Goal: Transaction & Acquisition: Purchase product/service

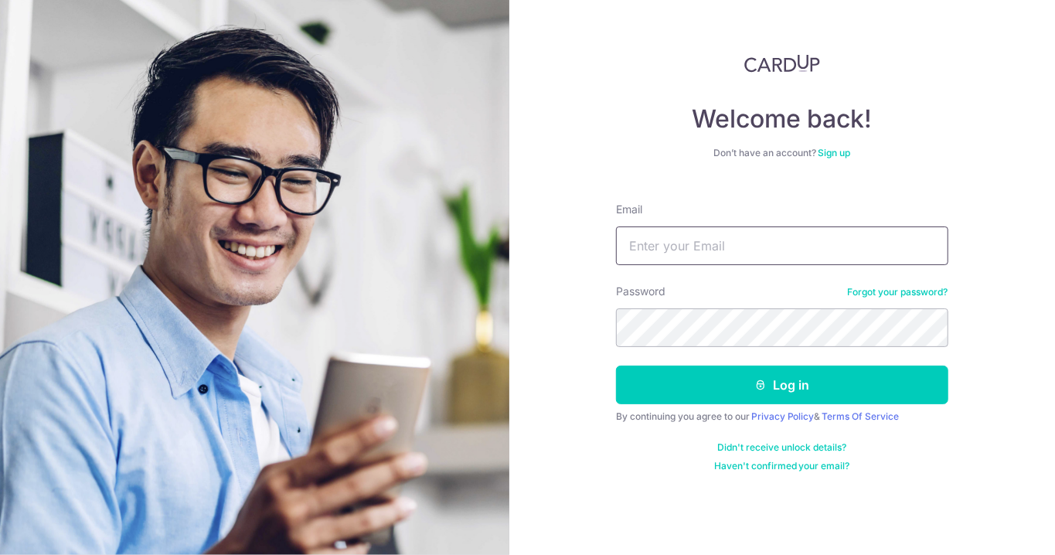
click at [745, 241] on input "Email" at bounding box center [782, 245] width 332 height 39
type input "[EMAIL_ADDRESS][DOMAIN_NAME]"
click at [616, 366] on button "Log in" at bounding box center [782, 385] width 332 height 39
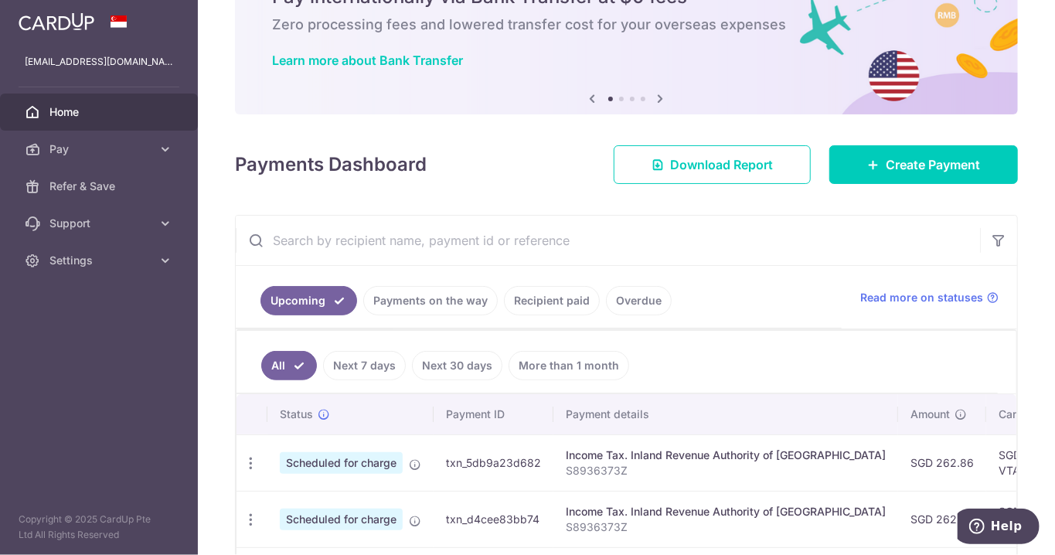
scroll to position [82, 0]
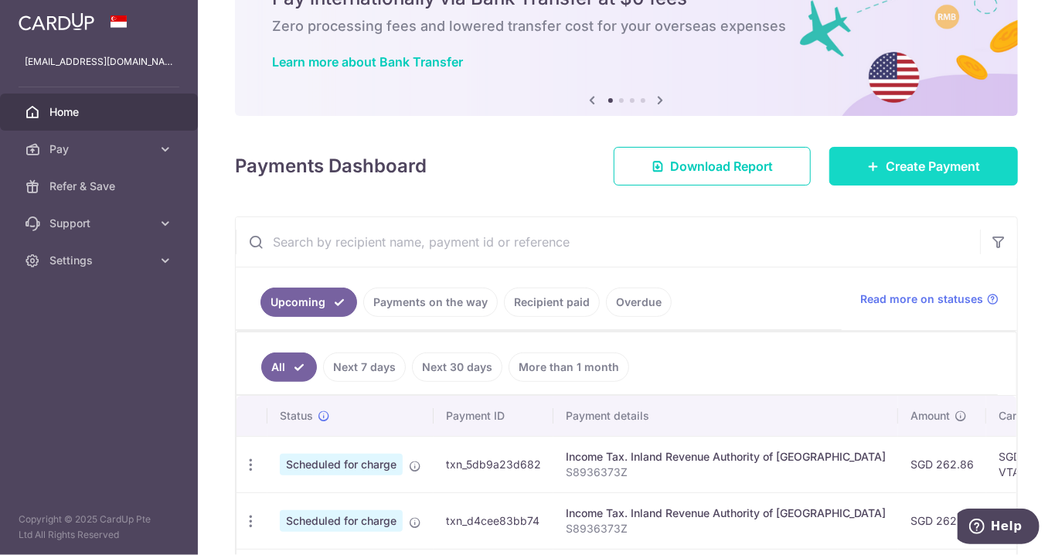
click at [948, 176] on link "Create Payment" at bounding box center [923, 166] width 189 height 39
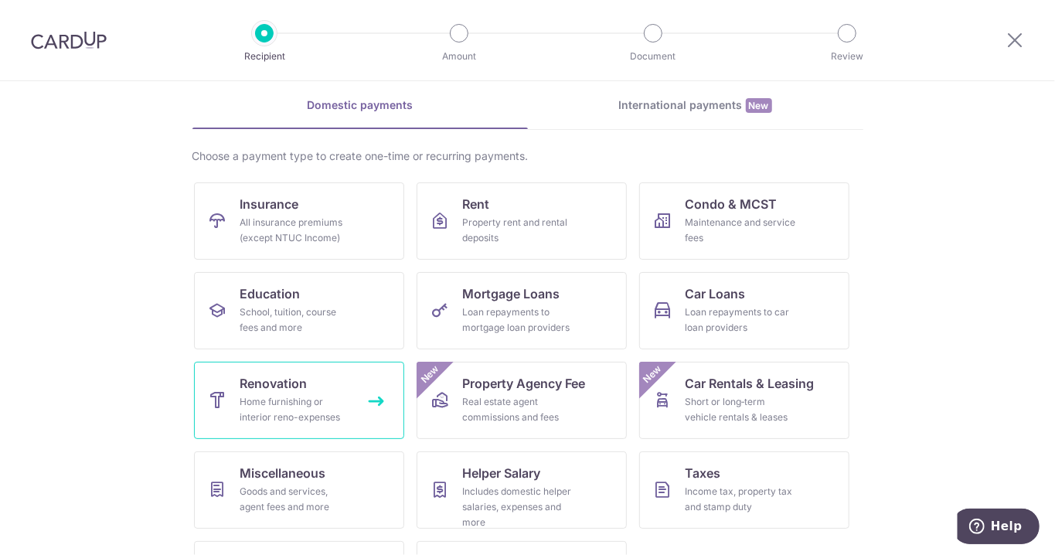
click at [294, 401] on div "Home furnishing or interior reno-expenses" at bounding box center [295, 409] width 111 height 31
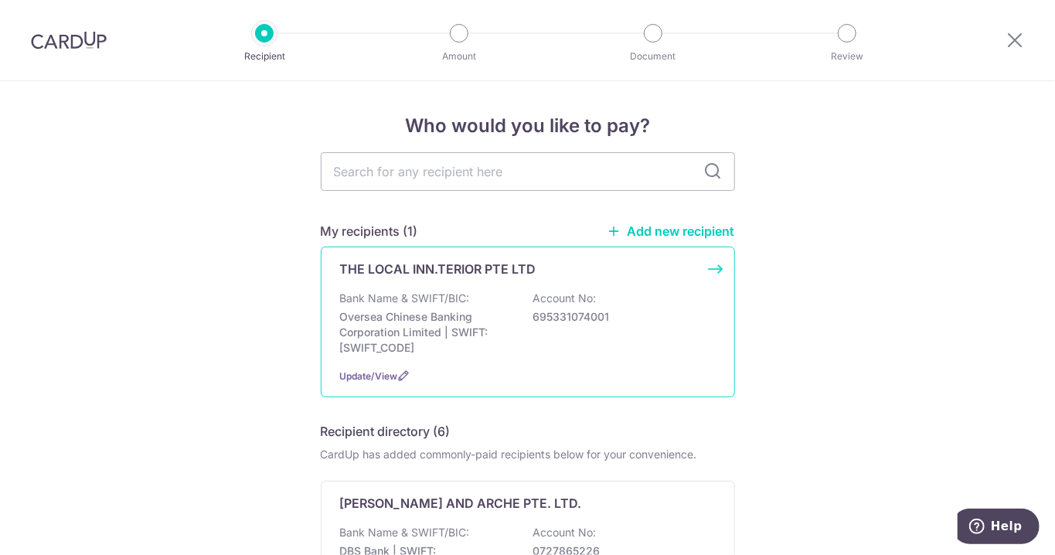
click at [635, 330] on div "Bank Name & SWIFT/BIC: Oversea Chinese Banking Corporation Limited | SWIFT: OCB…" at bounding box center [528, 323] width 376 height 65
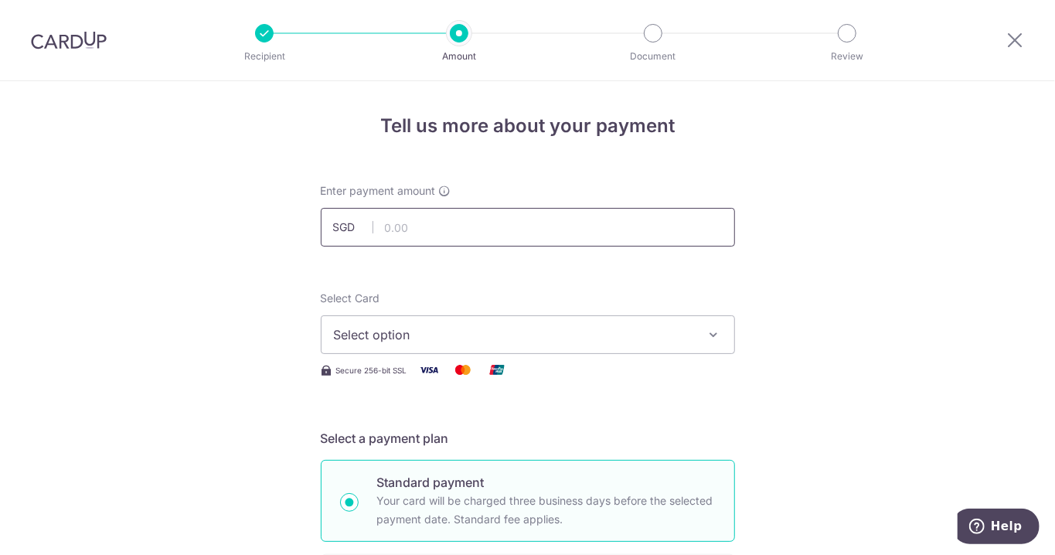
click at [528, 223] on input "text" at bounding box center [528, 227] width 414 height 39
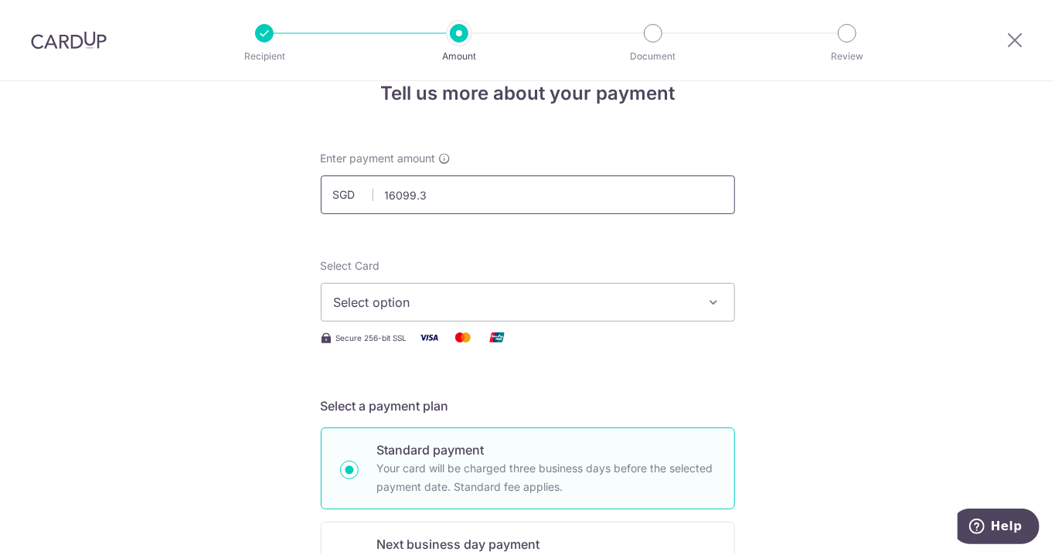
scroll to position [52, 0]
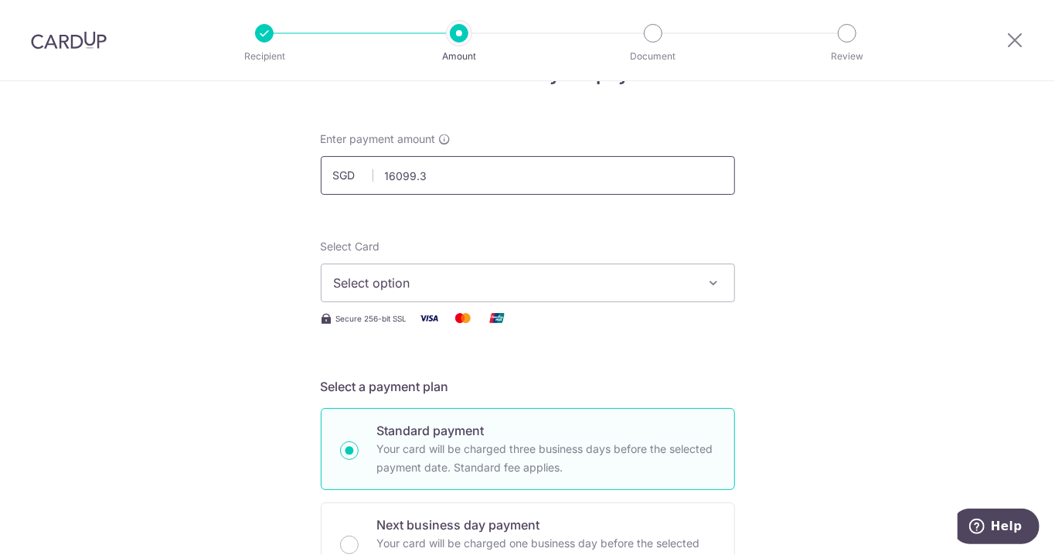
type input "16,099.30"
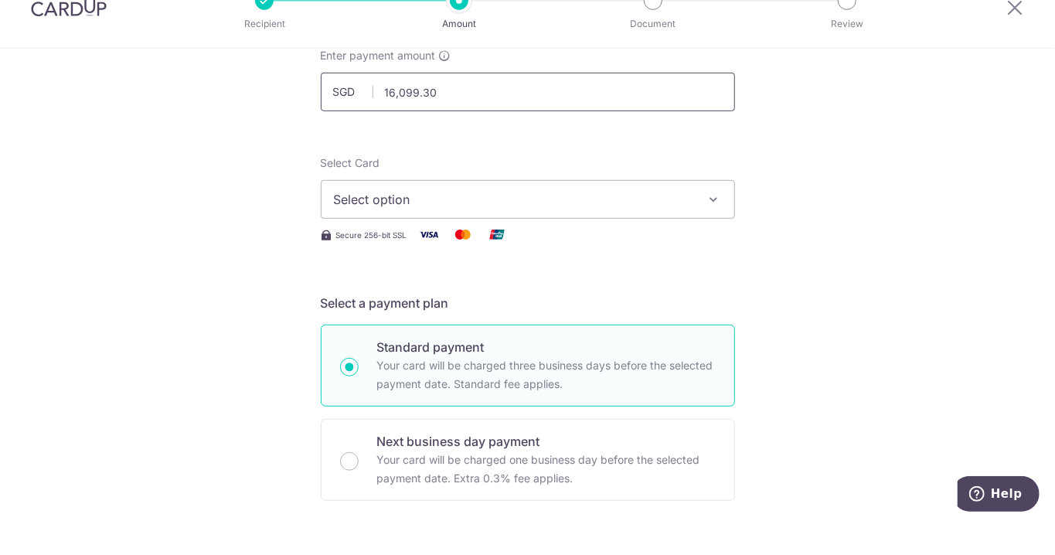
scroll to position [104, 0]
click at [685, 223] on span "Select option" at bounding box center [514, 231] width 360 height 19
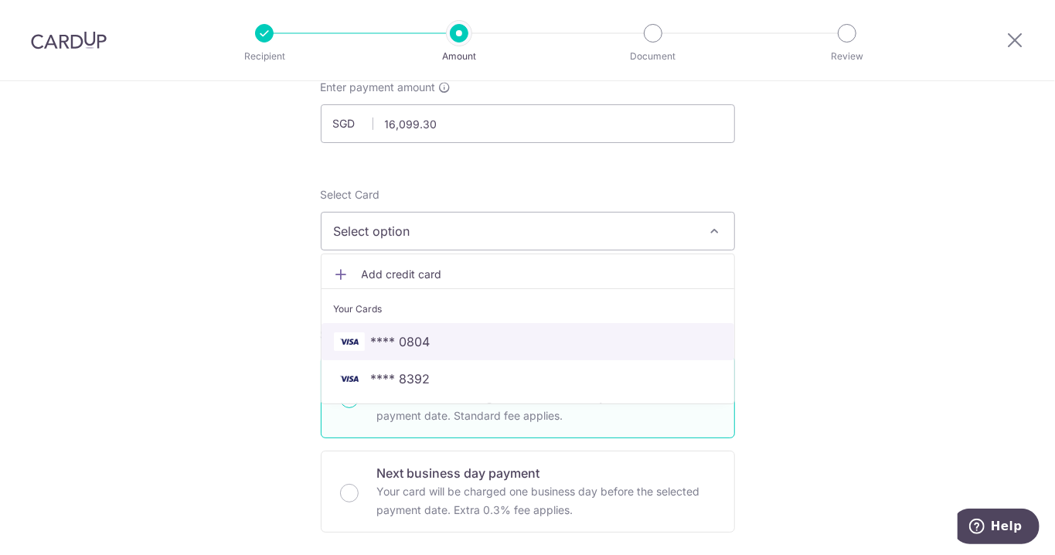
click at [466, 339] on span "**** 0804" at bounding box center [528, 341] width 388 height 19
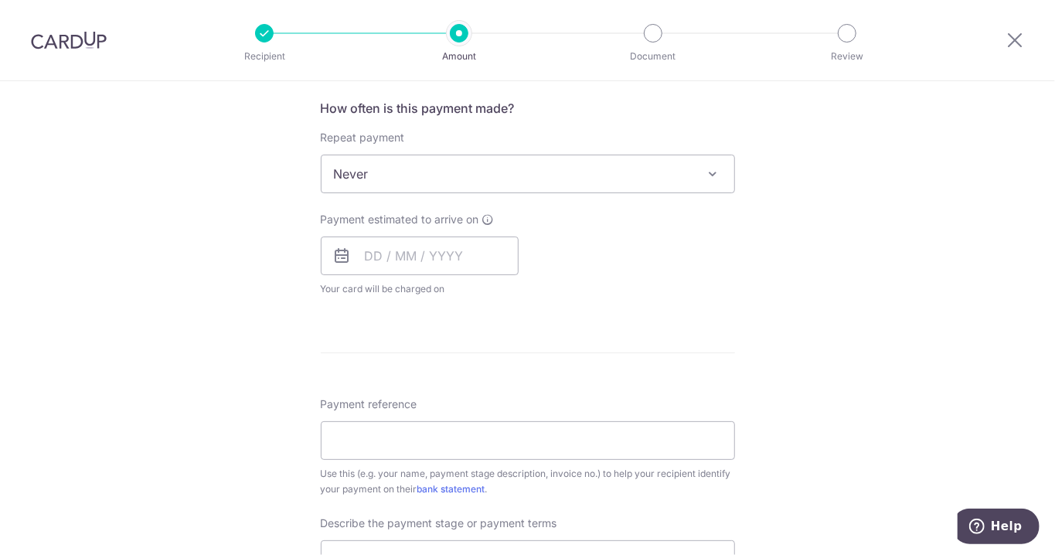
scroll to position [597, 0]
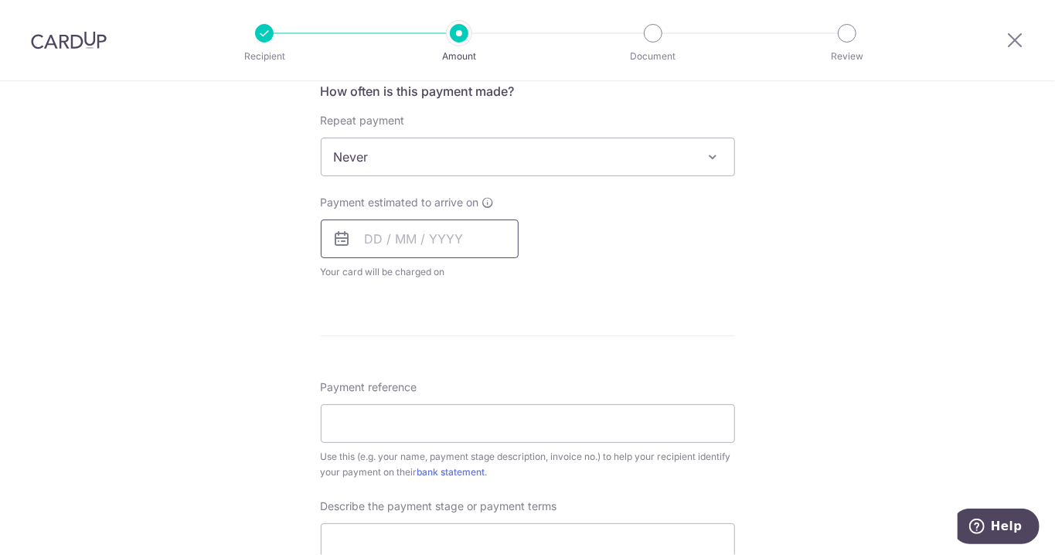
click at [474, 240] on input "text" at bounding box center [420, 239] width 198 height 39
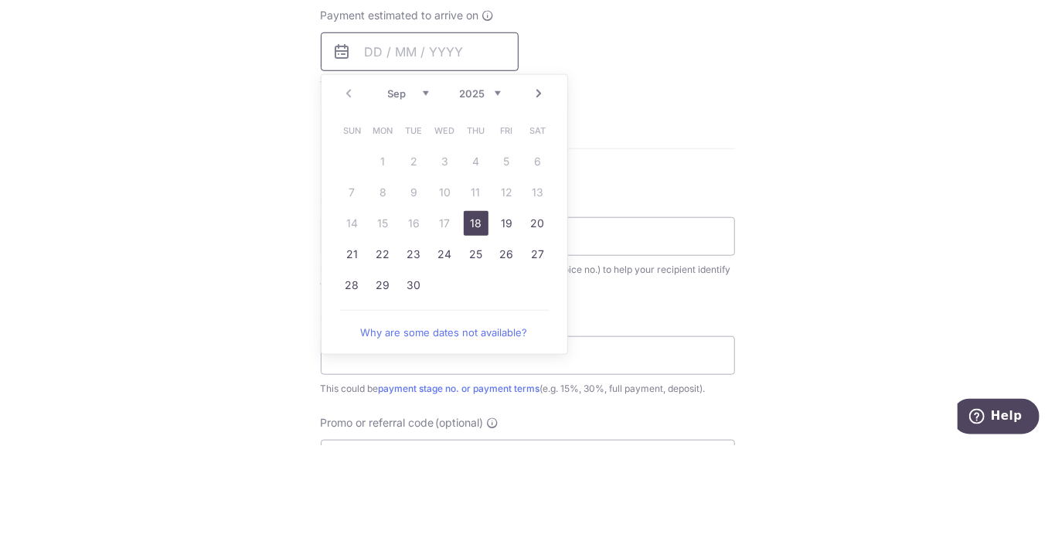
scroll to position [685, 0]
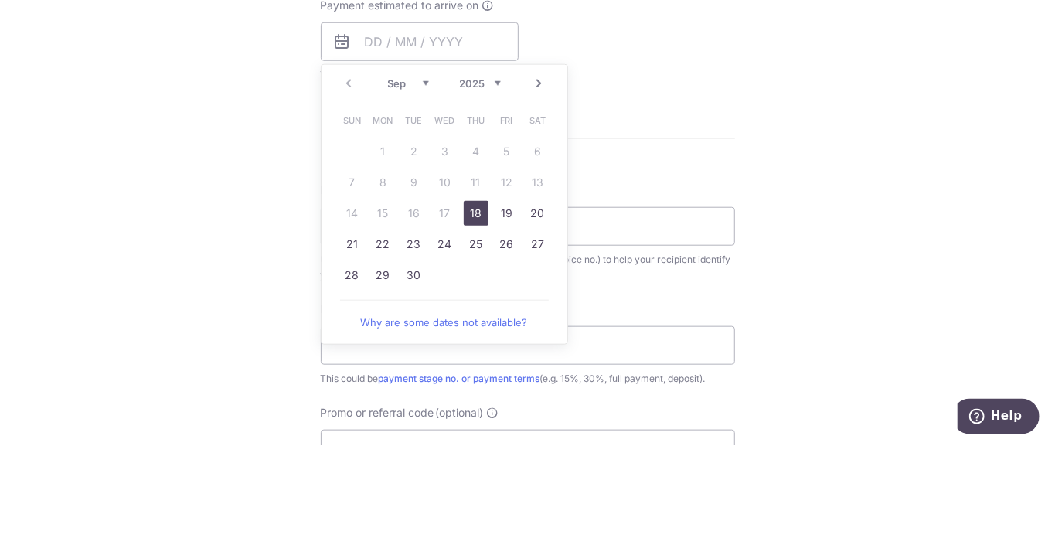
click at [478, 318] on link "18" at bounding box center [476, 323] width 25 height 25
type input "18/09/2025"
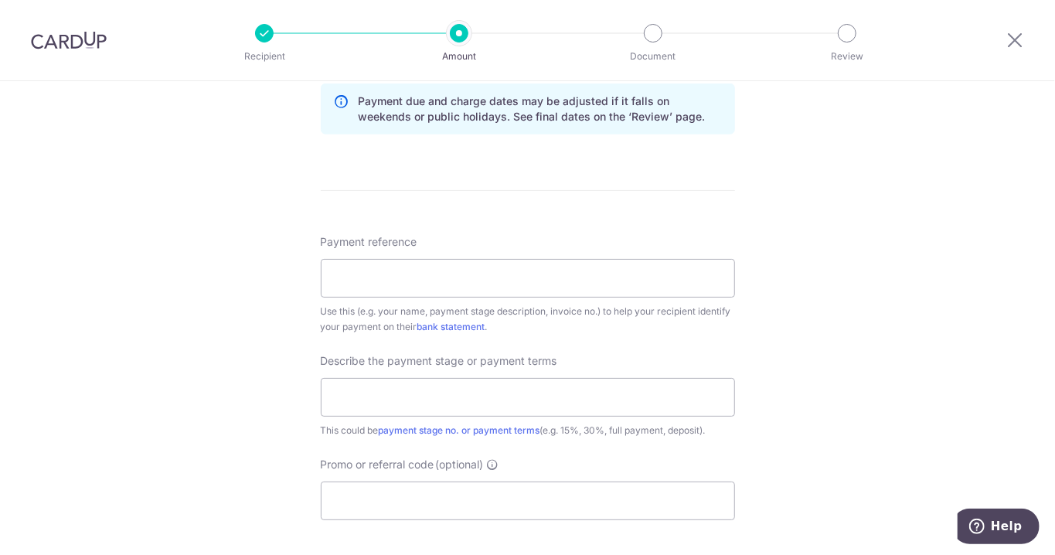
scroll to position [806, 0]
click at [584, 272] on input "Payment reference" at bounding box center [528, 278] width 414 height 39
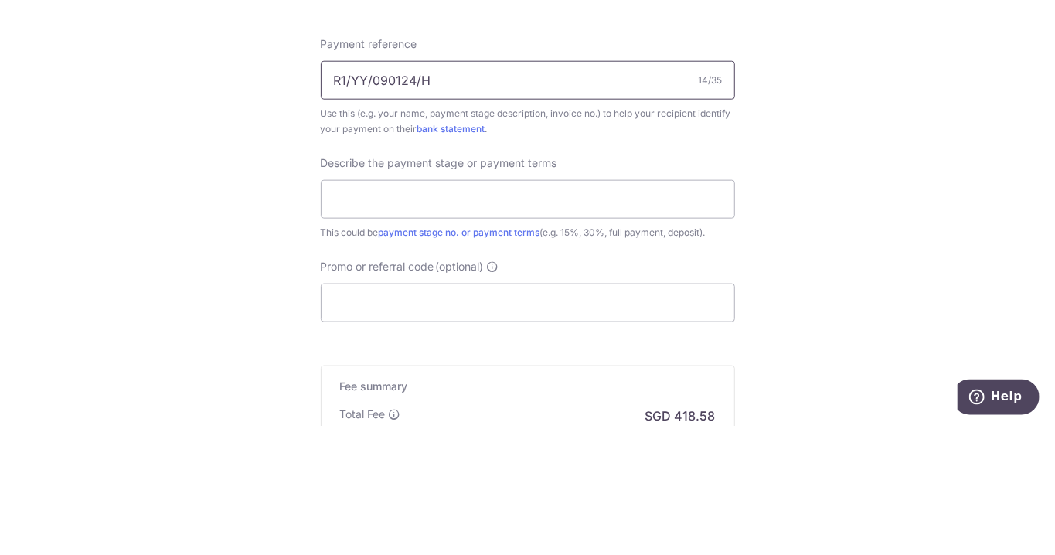
scroll to position [877, 0]
type input "R1/YY/090124/H"
click at [577, 325] on input "text" at bounding box center [528, 326] width 414 height 39
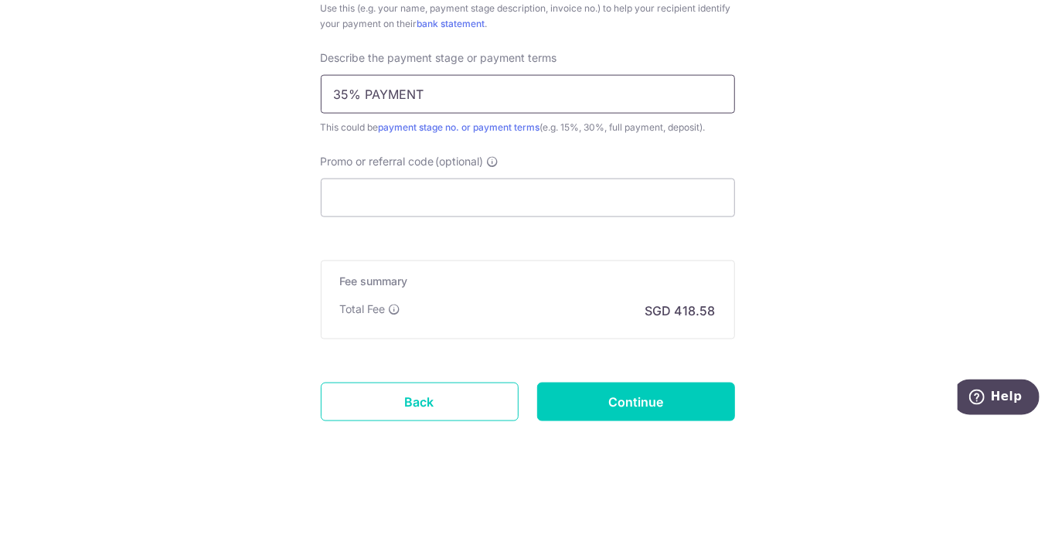
scroll to position [980, 0]
type input "35% PAYMENT"
click at [607, 329] on input "Promo or referral code (optional)" at bounding box center [528, 327] width 414 height 39
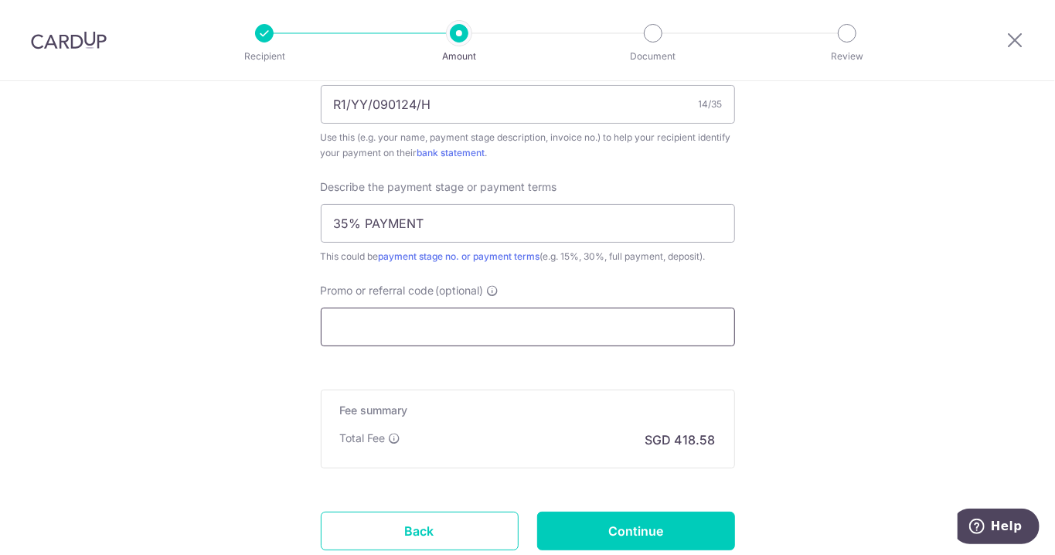
click at [554, 318] on input "Promo or referral code (optional)" at bounding box center [528, 327] width 414 height 39
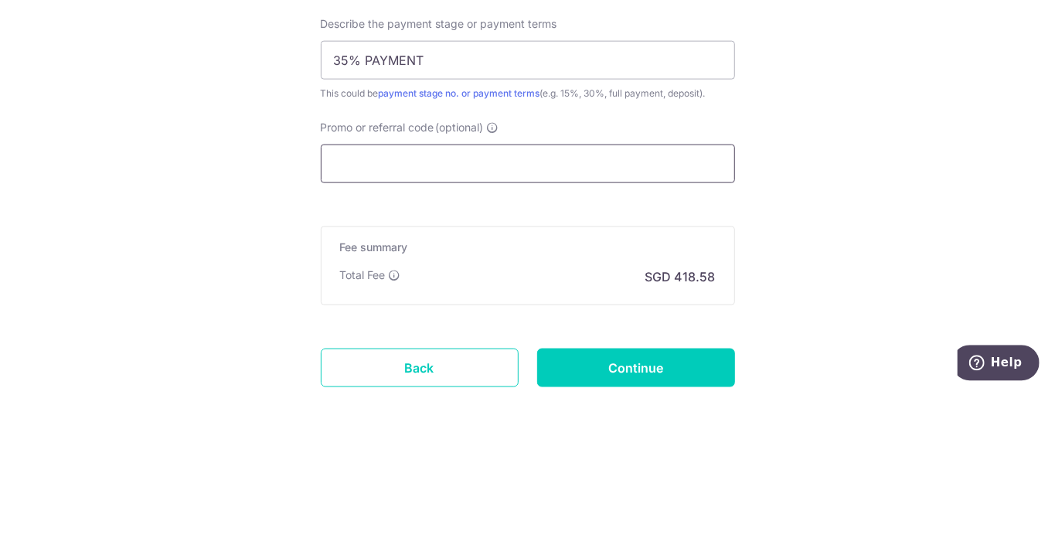
type input "r"
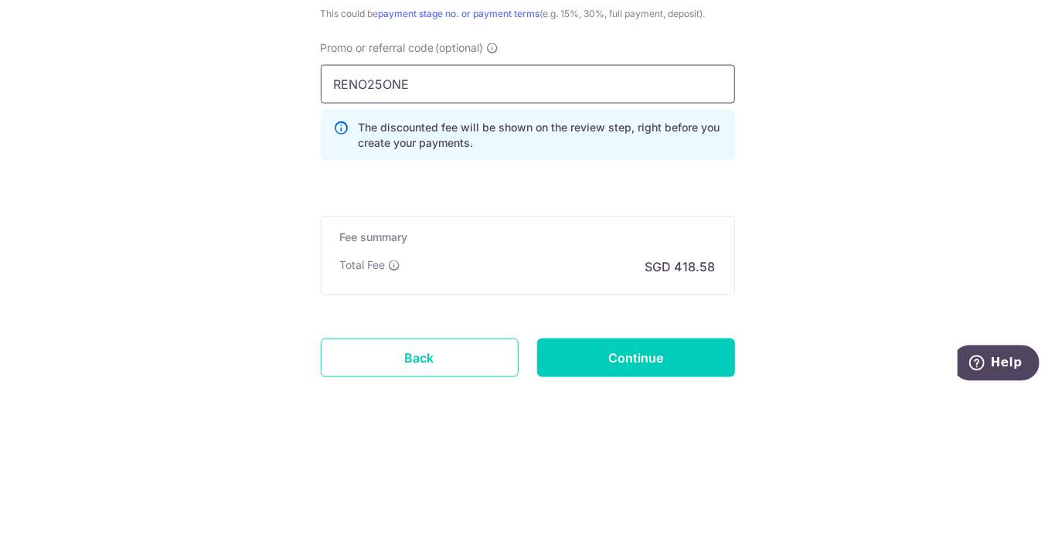
scroll to position [1081, 0]
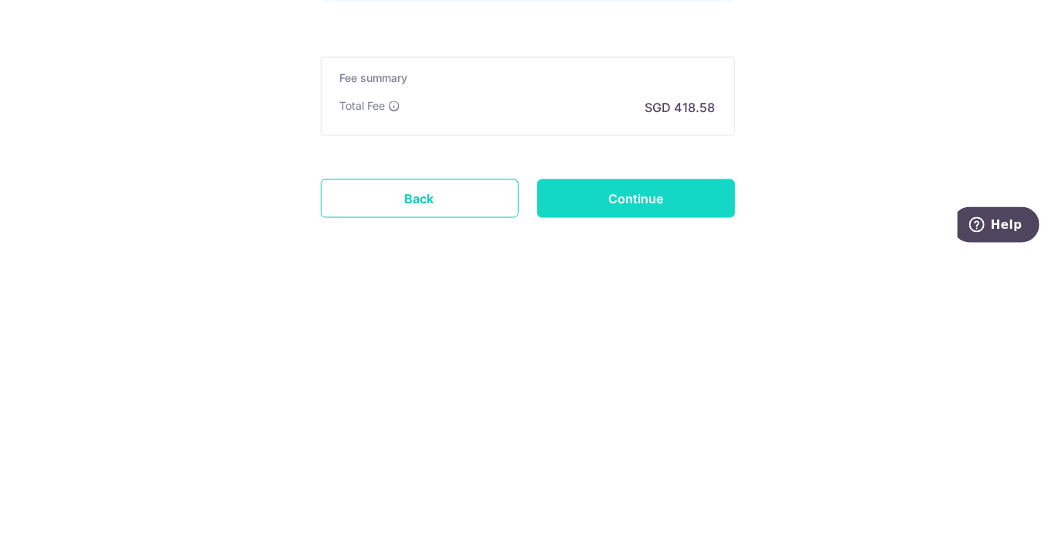
type input "RENO25ONE"
click at [685, 491] on input "Continue" at bounding box center [636, 500] width 198 height 39
type input "Create Schedule"
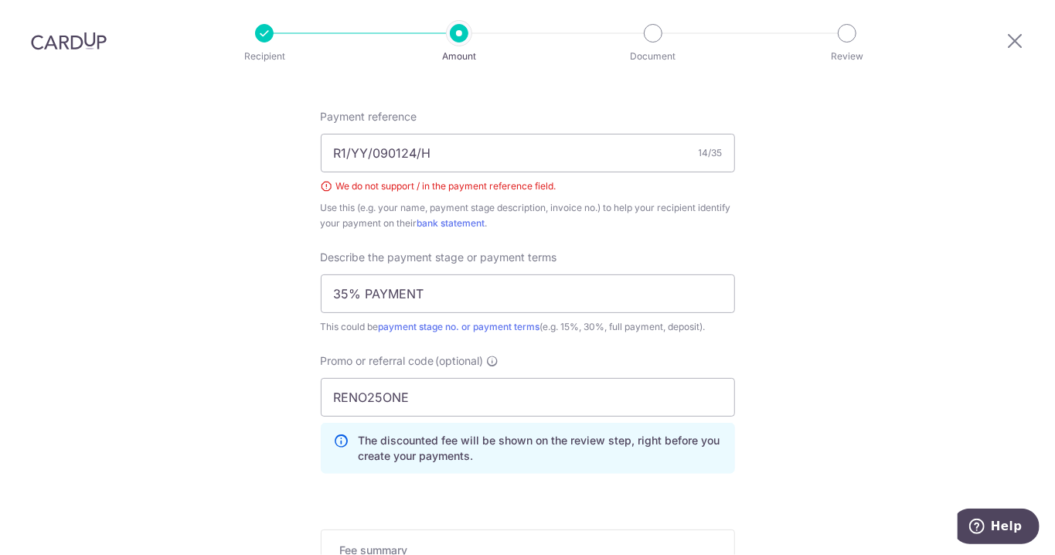
scroll to position [926, 0]
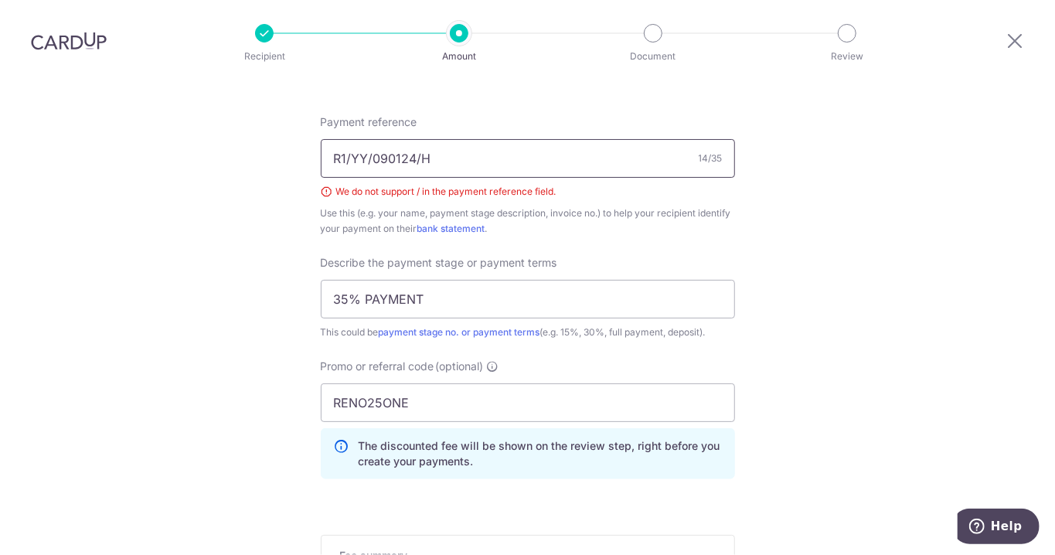
click at [348, 139] on input "R1/YY/090124/H" at bounding box center [528, 158] width 414 height 39
click at [354, 139] on input "R1/YY/090124/H" at bounding box center [528, 158] width 414 height 39
click at [375, 139] on input "R1YY/090124/H" at bounding box center [528, 158] width 414 height 39
click at [423, 139] on input "R1YY/090124/H" at bounding box center [528, 158] width 414 height 39
click at [491, 139] on input "R1YY/090124/H" at bounding box center [528, 158] width 414 height 39
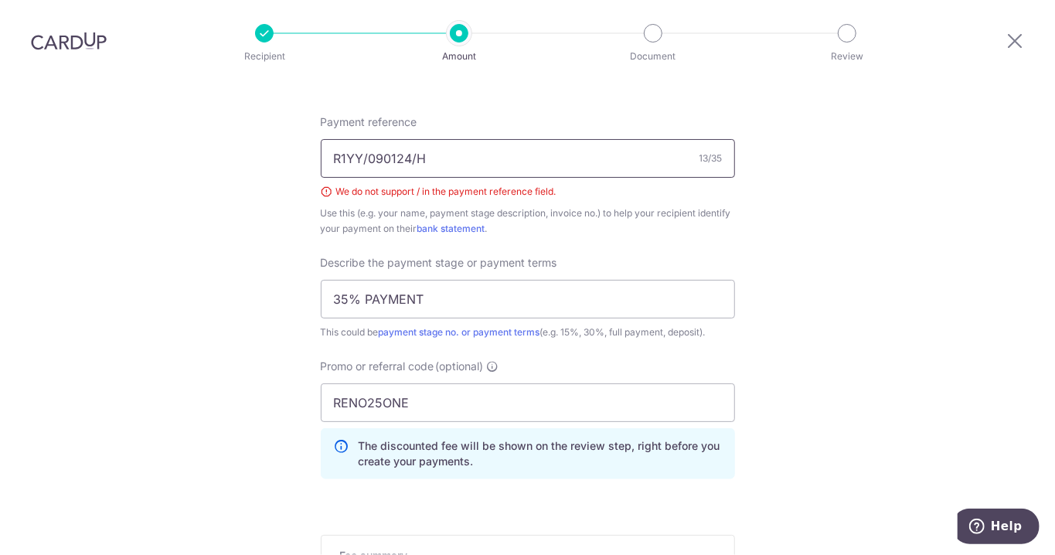
click at [413, 139] on input "R1YY/090124/H" at bounding box center [528, 158] width 414 height 39
click at [366, 139] on input "R1YY/090124H" at bounding box center [528, 158] width 414 height 39
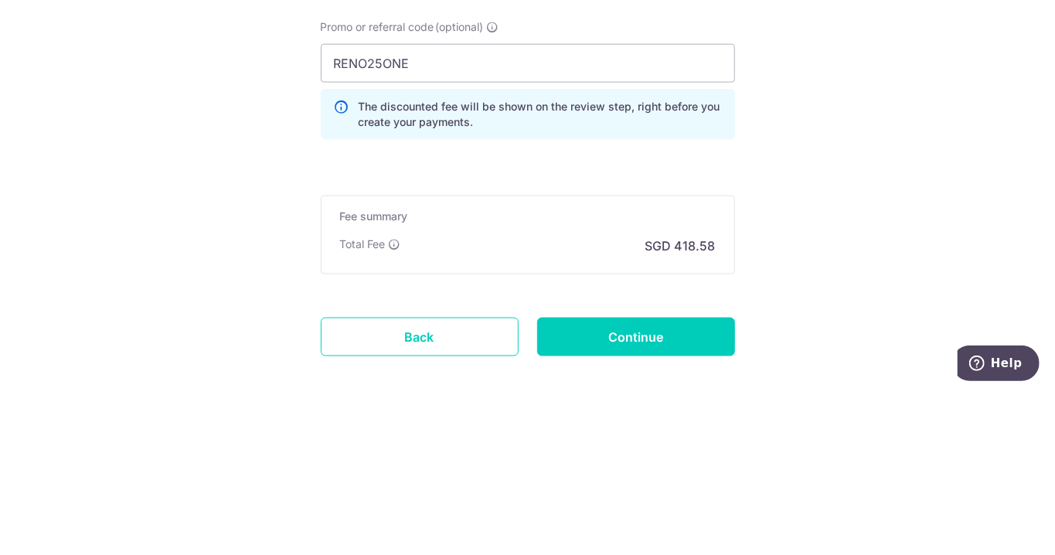
scroll to position [74, 0]
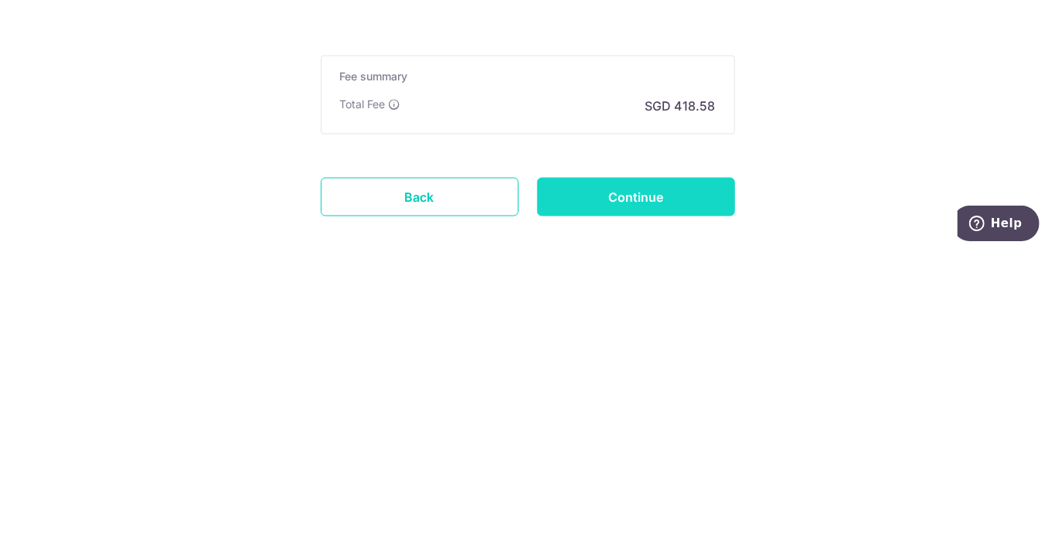
type input "R1YY090124H"
click at [664, 481] on input "Continue" at bounding box center [636, 500] width 198 height 39
type input "Create Schedule"
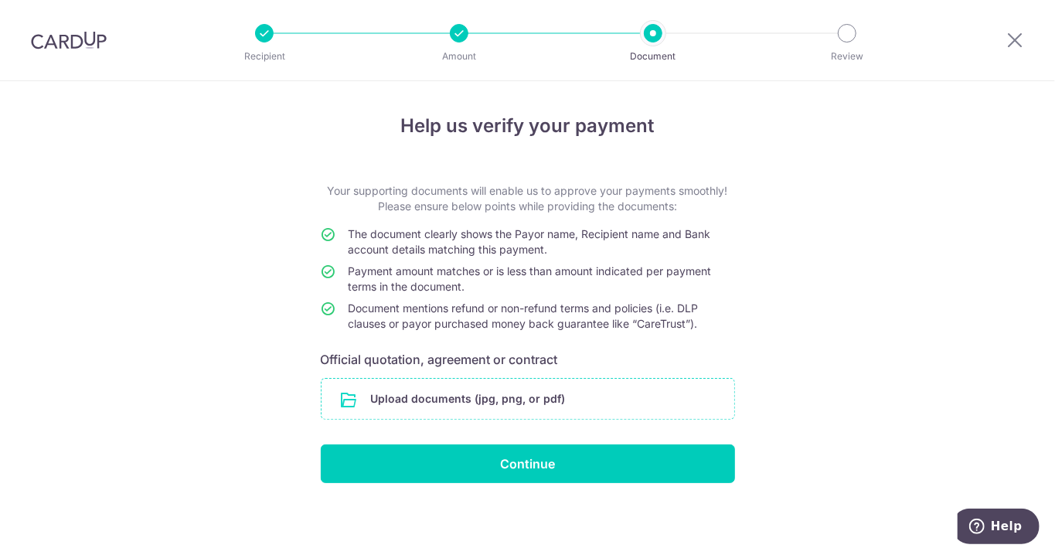
click at [551, 397] on input "file" at bounding box center [528, 399] width 413 height 40
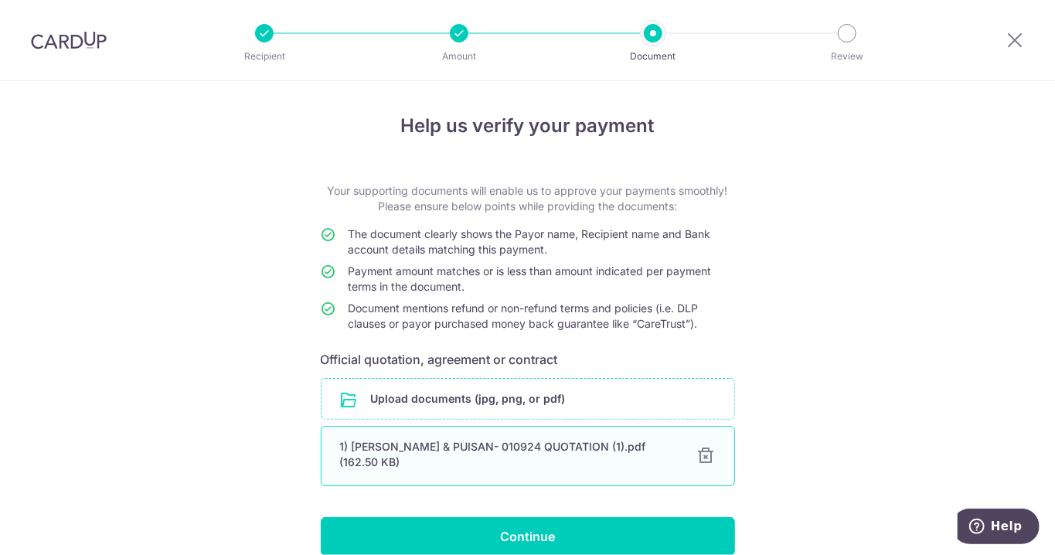
click at [715, 456] on div at bounding box center [706, 456] width 19 height 19
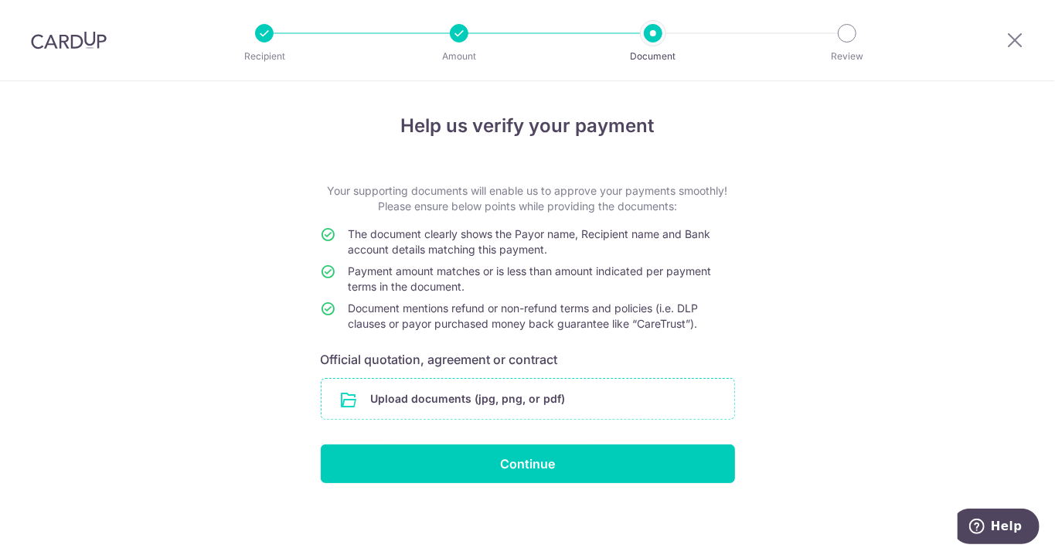
click at [559, 396] on input "file" at bounding box center [528, 399] width 413 height 40
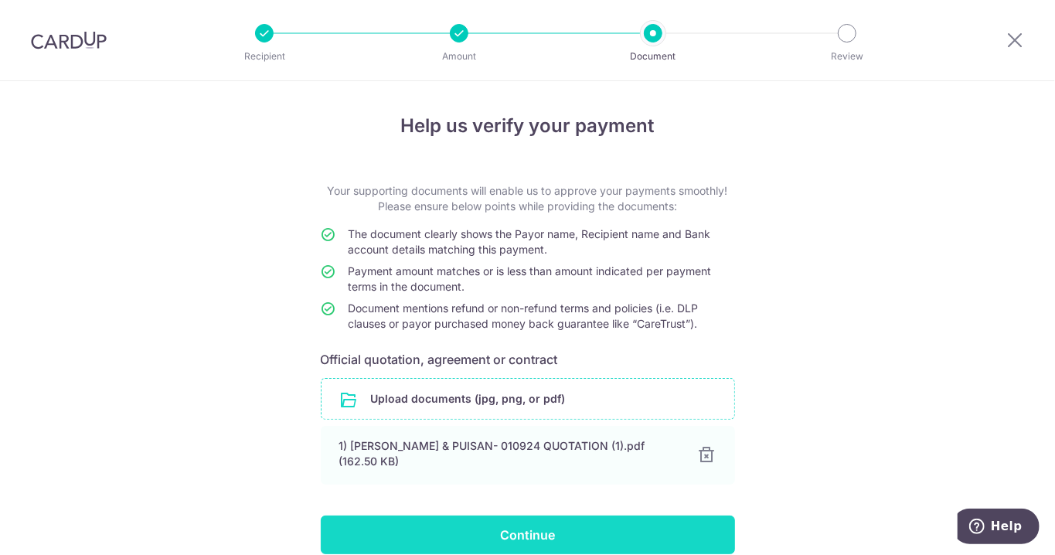
click at [558, 533] on input "Continue" at bounding box center [528, 535] width 414 height 39
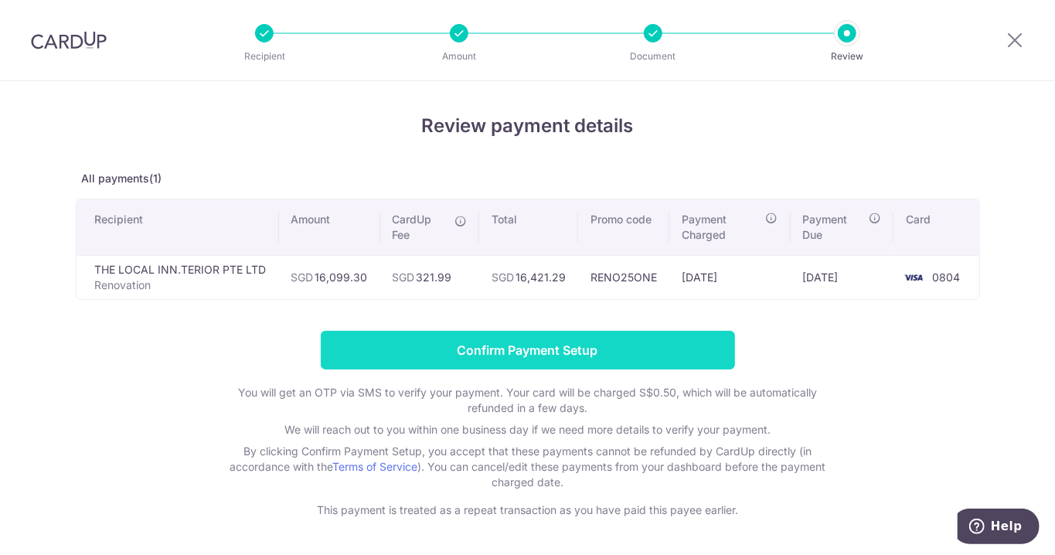
click at [587, 347] on input "Confirm Payment Setup" at bounding box center [528, 350] width 414 height 39
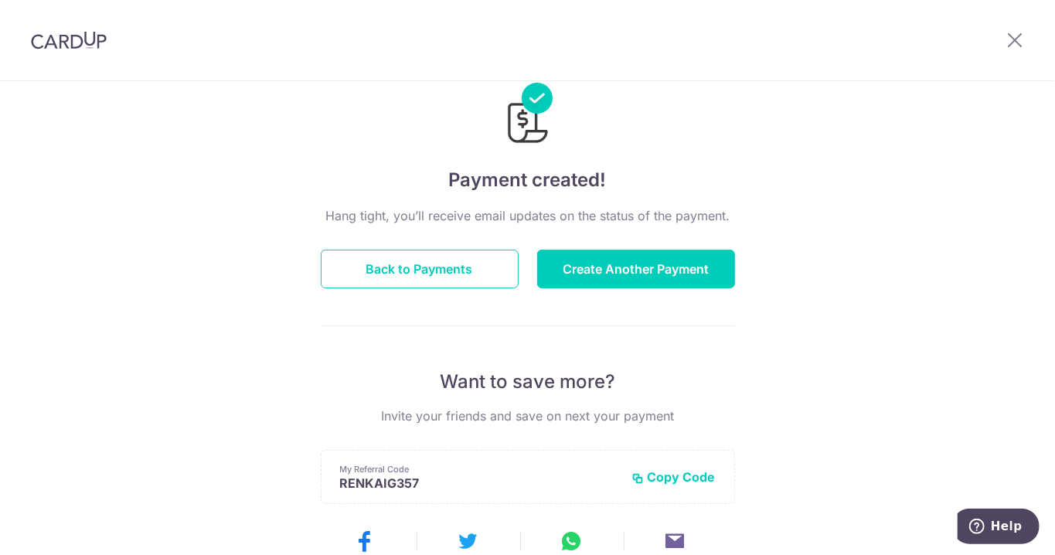
scroll to position [40, 0]
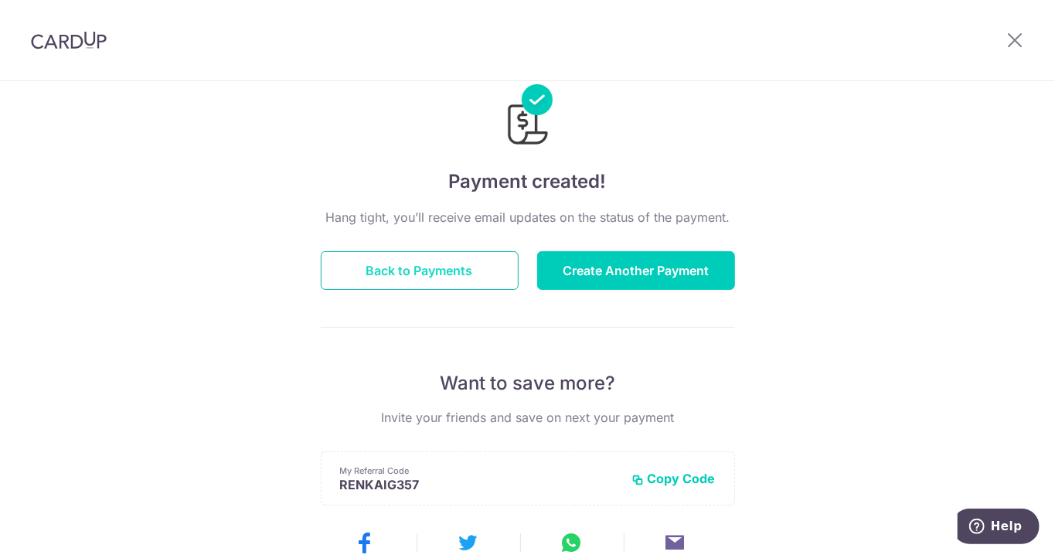
click at [465, 263] on button "Back to Payments" at bounding box center [420, 270] width 198 height 39
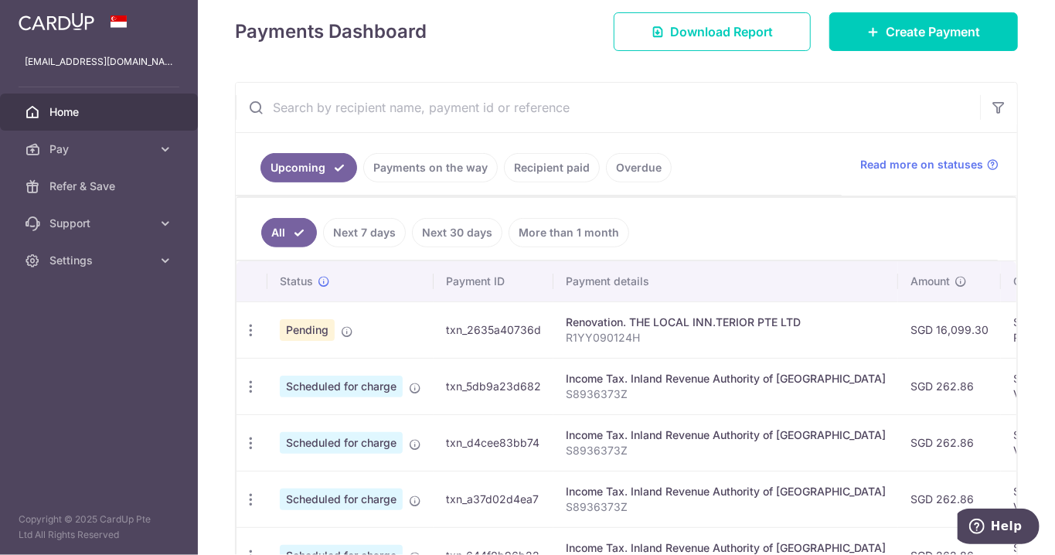
scroll to position [215, 0]
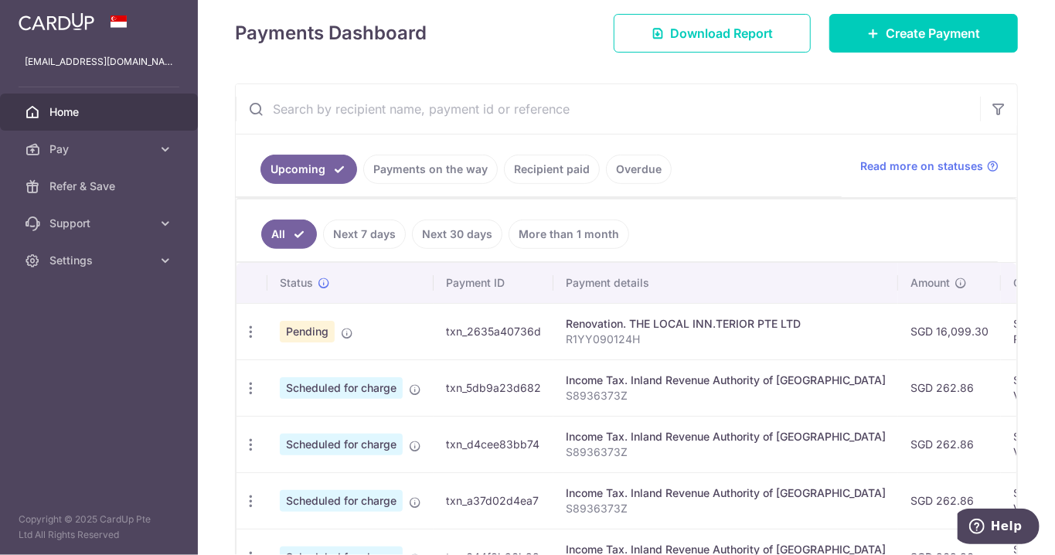
click at [669, 332] on p "R1YY090124H" at bounding box center [726, 339] width 320 height 15
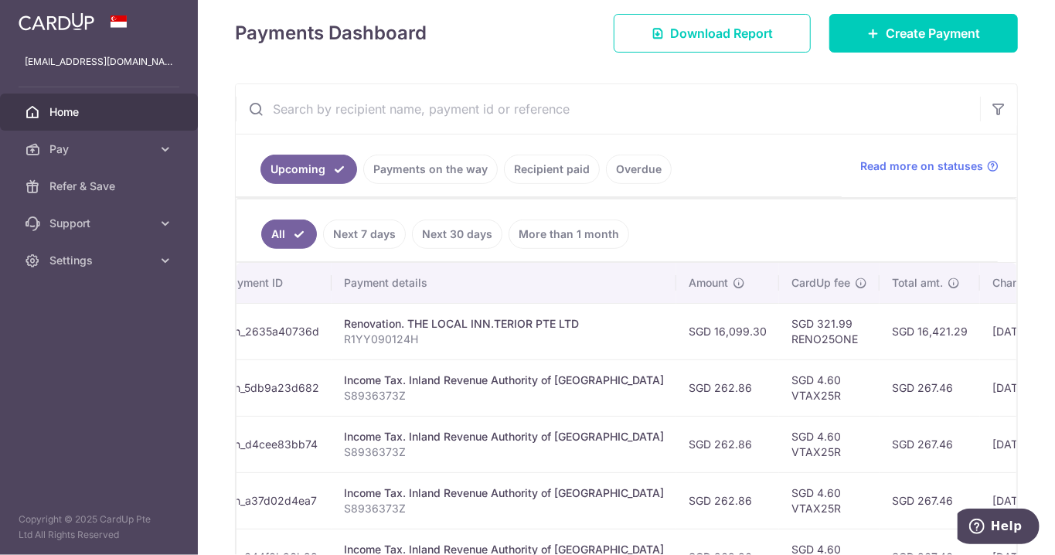
scroll to position [0, 214]
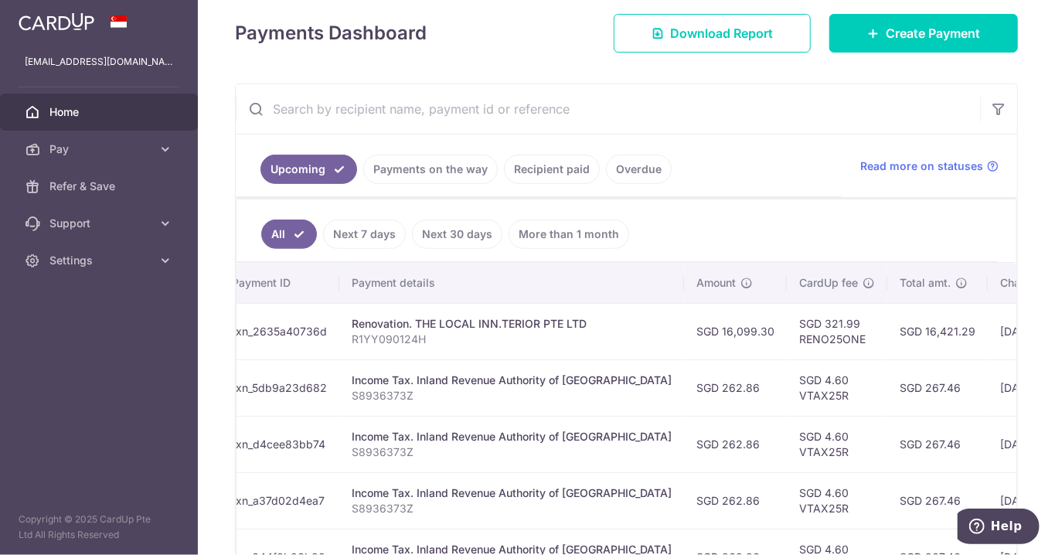
click at [458, 169] on link "Payments on the way" at bounding box center [430, 169] width 134 height 29
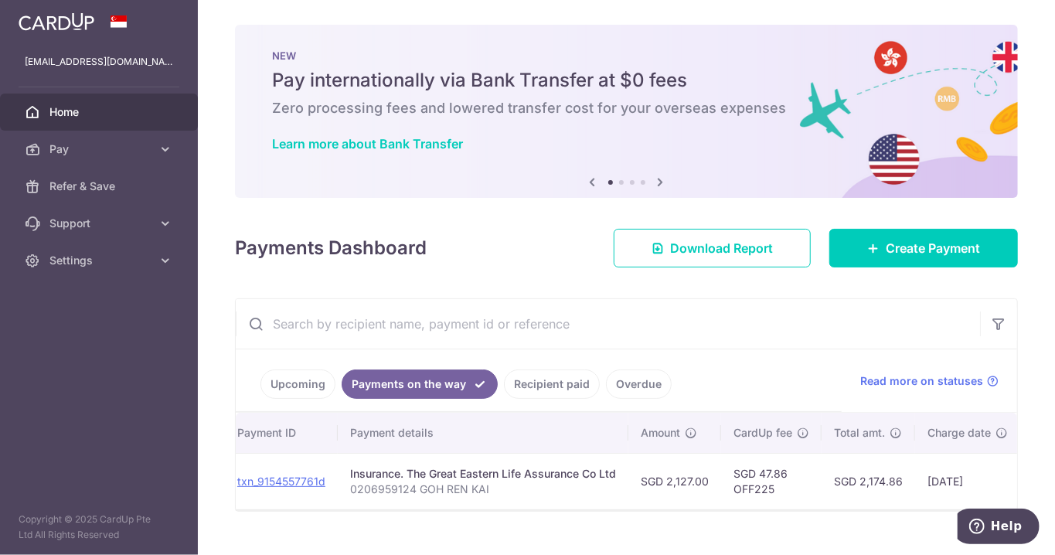
scroll to position [0, 0]
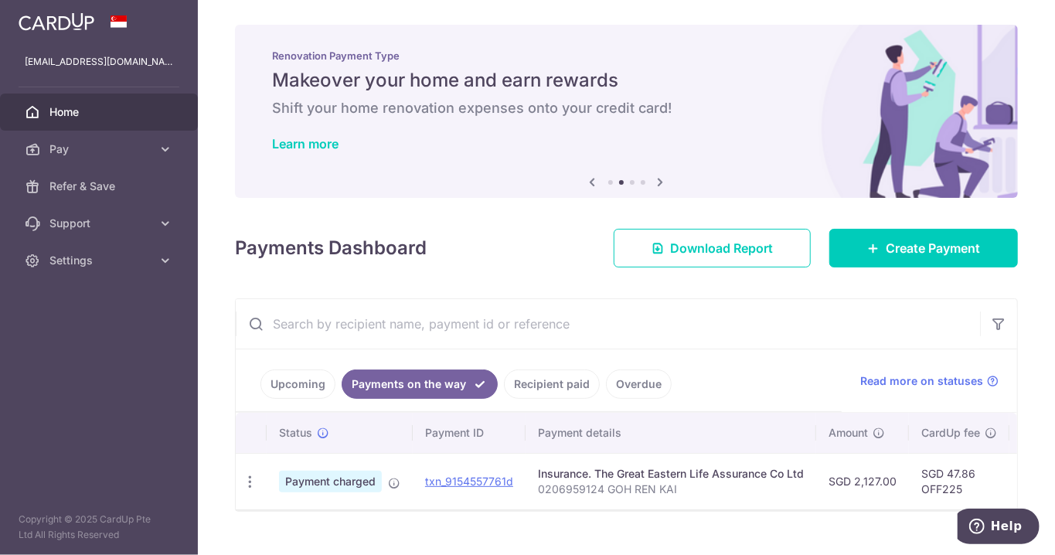
click at [298, 379] on link "Upcoming" at bounding box center [297, 383] width 75 height 29
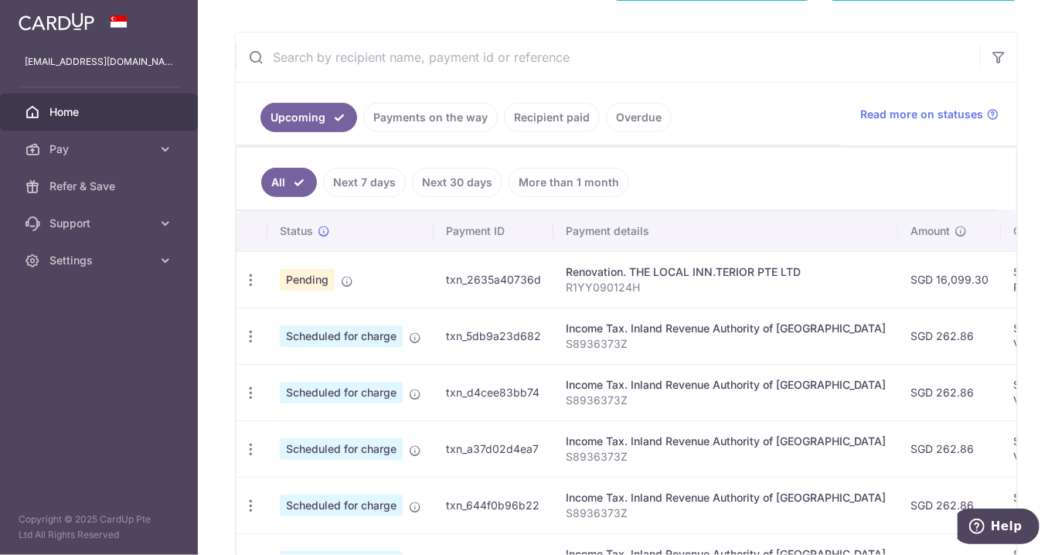
scroll to position [269, 0]
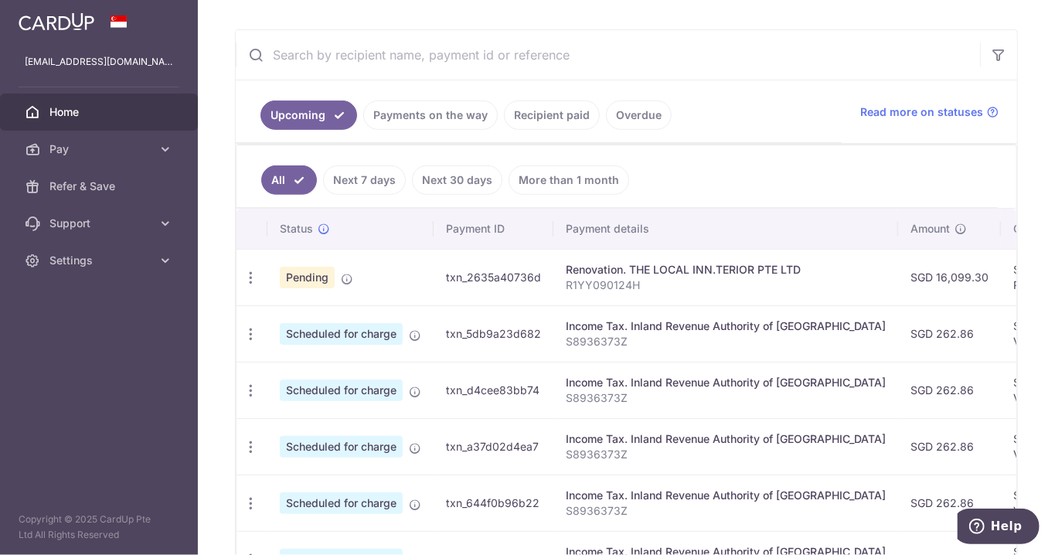
click at [351, 273] on icon at bounding box center [347, 279] width 12 height 12
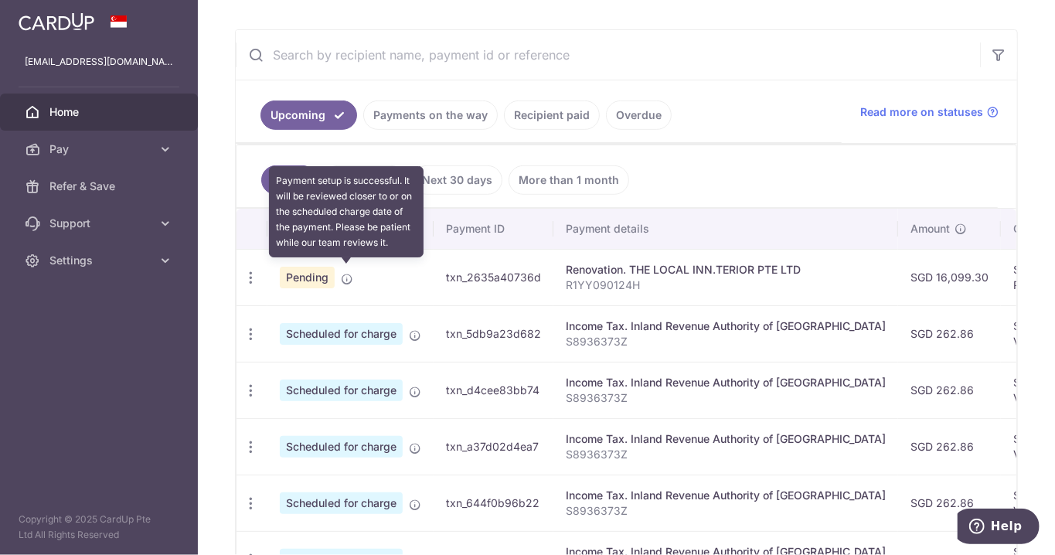
click at [778, 310] on td "Income Tax. Inland Revenue Authority of Singapore S8936373Z" at bounding box center [725, 333] width 345 height 56
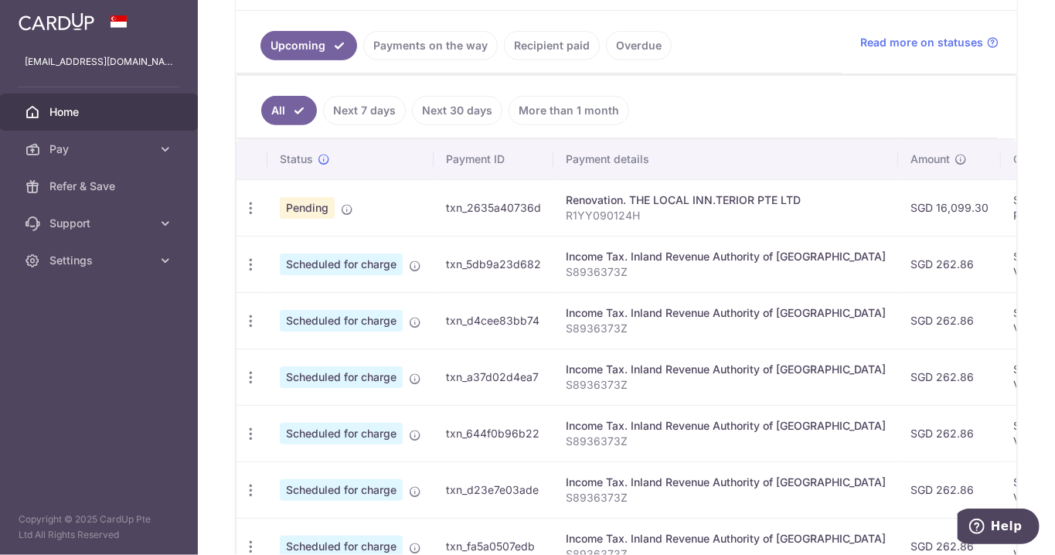
scroll to position [341, 0]
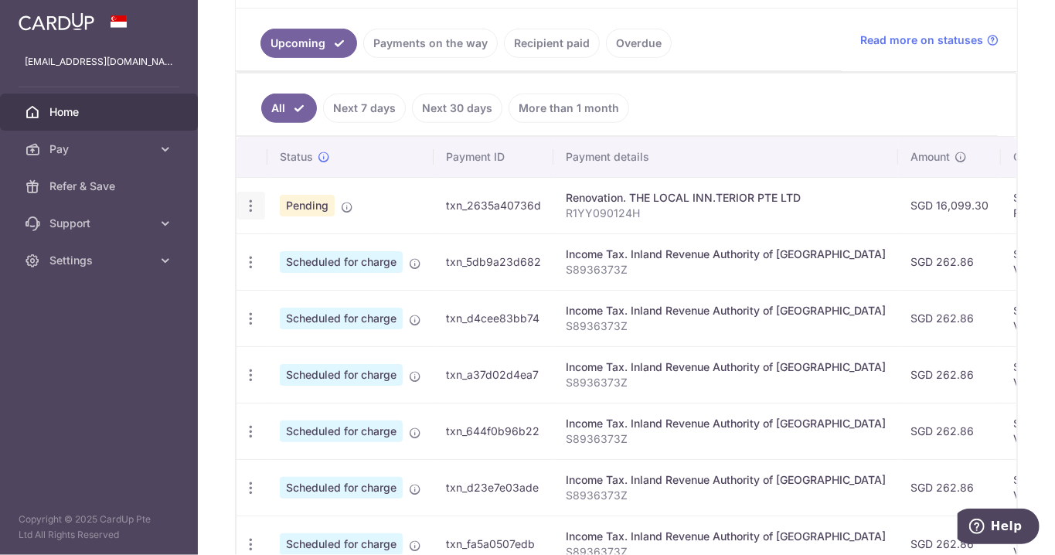
click at [244, 198] on icon "button" at bounding box center [251, 206] width 16 height 16
click at [818, 298] on div at bounding box center [527, 277] width 1055 height 555
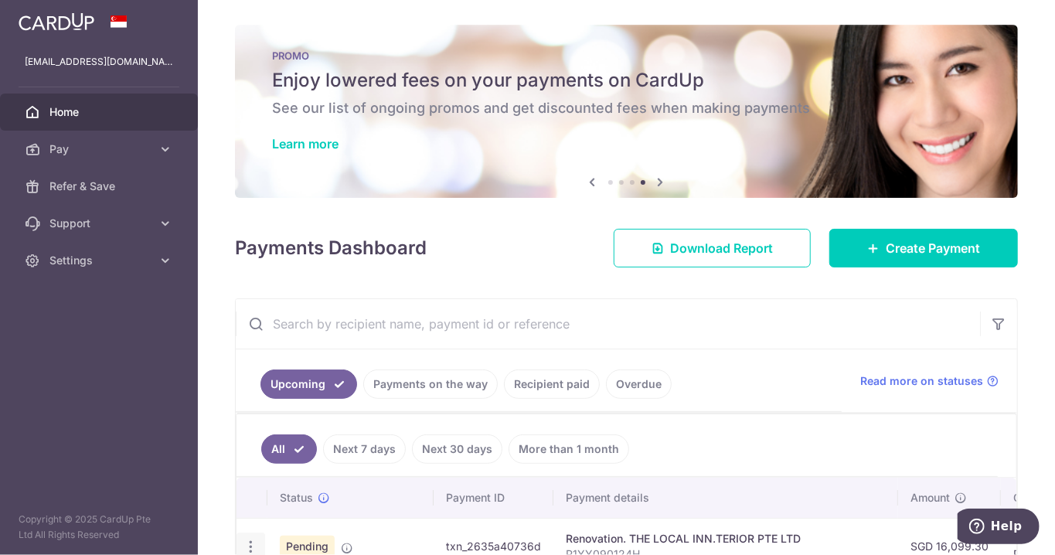
scroll to position [1, 0]
click at [584, 179] on icon at bounding box center [593, 181] width 19 height 19
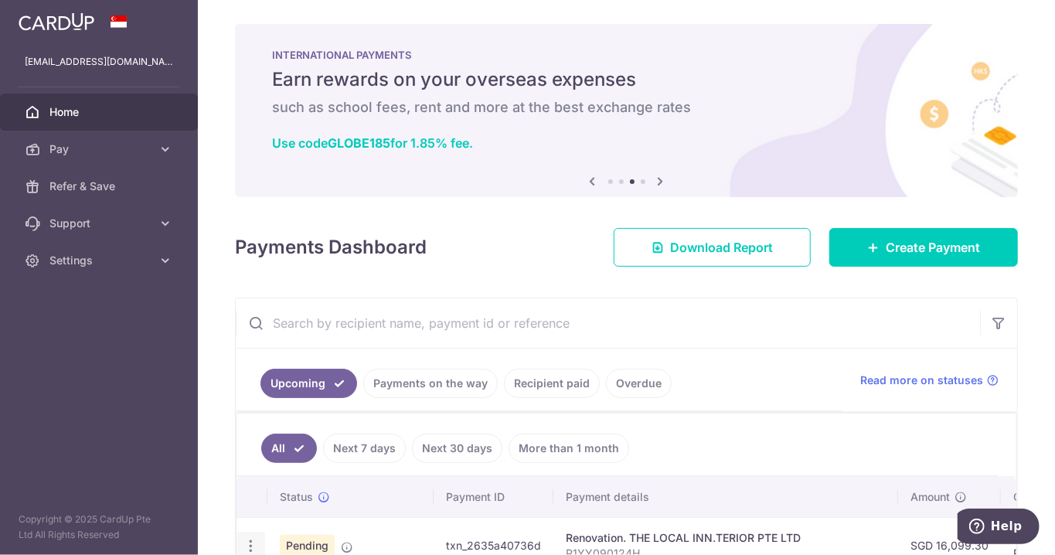
scroll to position [0, 0]
click at [584, 172] on icon at bounding box center [593, 181] width 19 height 19
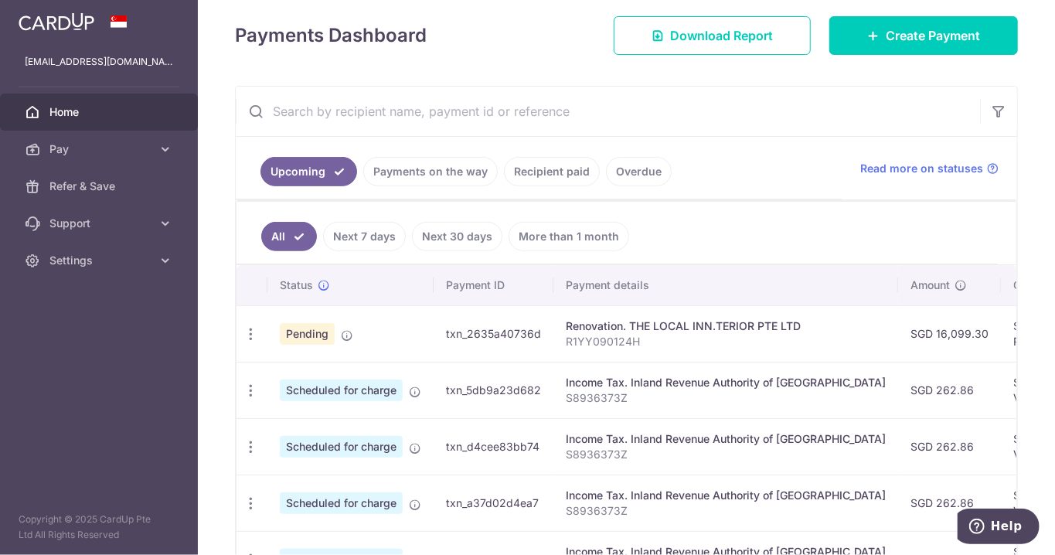
click at [260, 305] on td "Update payment Cancel payment" at bounding box center [252, 333] width 31 height 56
